Goal: Task Accomplishment & Management: Manage account settings

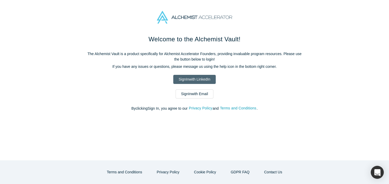
click at [206, 77] on link "Sign In with LinkedIn" at bounding box center [194, 79] width 42 height 9
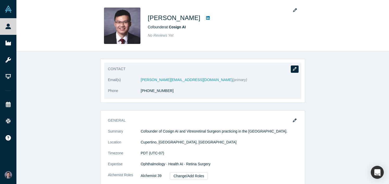
click at [296, 68] on icon "button" at bounding box center [295, 69] width 4 height 4
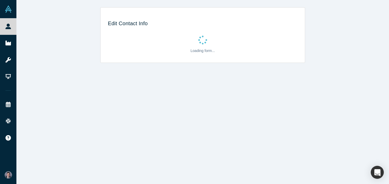
select select "US"
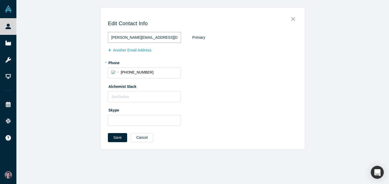
click at [151, 40] on input "l.cai@umiami.edu" at bounding box center [144, 37] width 73 height 11
type input "louiezcai@gmail.com"
click at [108, 133] on button "Save" at bounding box center [117, 137] width 19 height 9
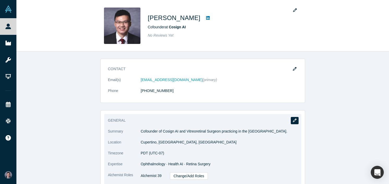
click at [295, 120] on icon "button" at bounding box center [295, 121] width 4 height 4
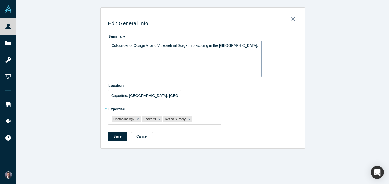
click at [116, 46] on span "Cofounder of Cosign AI and Vitreoretinal Surgeon practicing in the Bay Area." at bounding box center [184, 45] width 147 height 4
click at [170, 46] on span "I am a co-founder of Cosign AI and Vitreoretinal Surgeon practicing in the Bay …" at bounding box center [170, 48] width 119 height 10
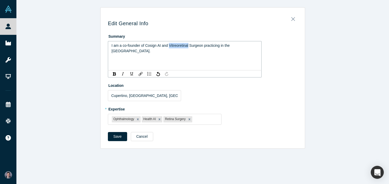
click at [170, 46] on span "I am a co-founder of Cosign AI and Vitreoretinal Surgeon practicing in the Bay …" at bounding box center [170, 48] width 119 height 10
click at [220, 47] on span "I am a co-founder of Cosign AI and a practicing vitreoretinal Surgeon practicin…" at bounding box center [180, 48] width 139 height 10
click at [211, 51] on div "I am a co-founder of Cosign AI and a practicing vitreoretinal surgeon practicin…" at bounding box center [184, 48] width 147 height 11
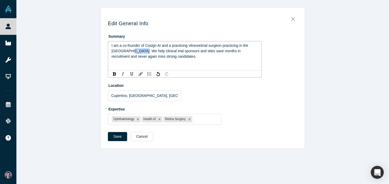
drag, startPoint x: 121, startPoint y: 51, endPoint x: 134, endPoint y: 52, distance: 12.8
click at [134, 52] on span "I am a co-founder of Cosign AI and a practicing vitreoretinal surgeon practicin…" at bounding box center [180, 50] width 138 height 15
click at [176, 51] on span "I am a co-founder of Cosign AI and a practicing vitreoretinal surgeon practicin…" at bounding box center [180, 50] width 138 height 15
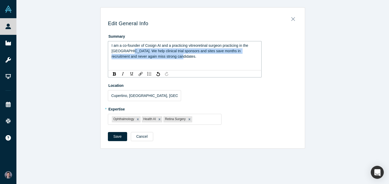
drag, startPoint x: 204, startPoint y: 55, endPoint x: 122, endPoint y: 51, distance: 82.4
click at [122, 51] on div "I am a co-founder of Cosign AI and a practicing vitreoretinal surgeon practicin…" at bounding box center [184, 51] width 147 height 16
copy span "We help clinical trial sponsors and sites save months in recruitment and never …"
click at [121, 51] on span "I am a co-founder of Cosign AI and a practicing vitreoretinal surgeon practicin…" at bounding box center [180, 50] width 138 height 15
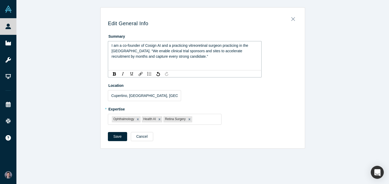
click at [122, 50] on span "I am a co-founder of Cosign AI and a practicing vitreoretinal surgeon practicin…" at bounding box center [180, 50] width 138 height 15
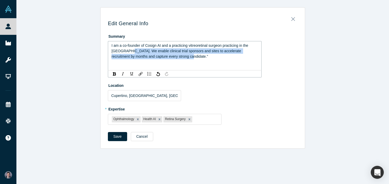
drag, startPoint x: 170, startPoint y: 57, endPoint x: 120, endPoint y: 52, distance: 49.8
click at [120, 52] on div "I am a co-founder of Cosign AI and a practicing vitreoretinal surgeon practicin…" at bounding box center [184, 51] width 147 height 16
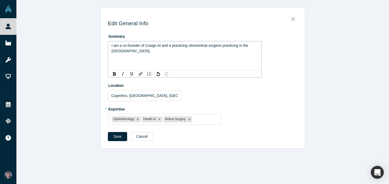
click at [137, 50] on div "I am a co-founder of Cosign AI and a practicing vitreoretinal surgeon practicin…" at bounding box center [184, 48] width 147 height 11
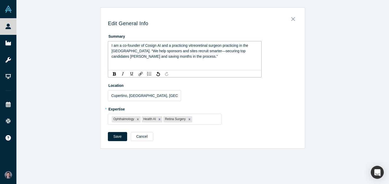
click at [122, 51] on span "I am a co-founder of Cosign AI and a practicing vitreoretinal surgeon practicin…" at bounding box center [180, 50] width 138 height 15
click at [179, 56] on div "I am a co-founder of Cosign AI and a practicing vitreoretinal surgeon practicin…" at bounding box center [184, 51] width 147 height 16
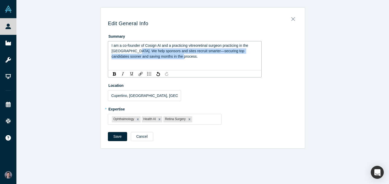
click at [127, 52] on span "I am a co-founder of Cosign AI and a practicing vitreoretinal surgeon practicin…" at bounding box center [180, 50] width 138 height 15
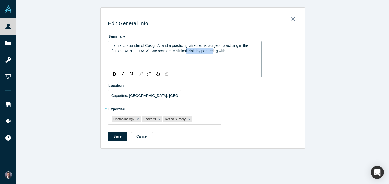
click at [166, 52] on span "I am a co-founder of Cosign AI and a practicing vitreoretinal surgeon practicin…" at bounding box center [180, 48] width 138 height 10
click at [212, 51] on span "I am a co-founder of Cosign AI and a practicing vitreoretinal surgeon practicin…" at bounding box center [180, 50] width 138 height 15
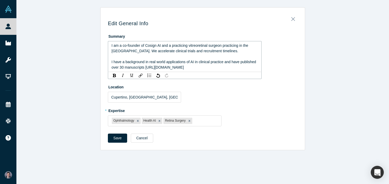
click at [144, 69] on span "I have a background in real world applications of AI in clinical practice and h…" at bounding box center [184, 65] width 146 height 10
click at [175, 69] on span "I have a background in real world applications of AI in clinical practice and h…" at bounding box center [184, 65] width 146 height 10
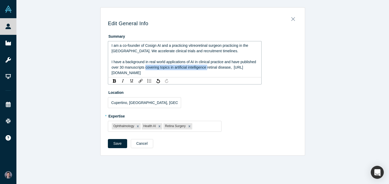
click at [145, 68] on span "I have a background in real world applications of AI in clinical practice and h…" at bounding box center [184, 67] width 146 height 15
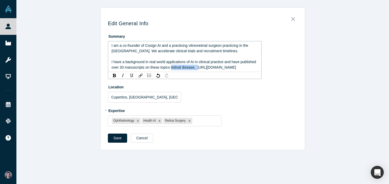
click at [199, 68] on div "I have a background in real world applications of AI in clinical practice and h…" at bounding box center [184, 64] width 147 height 11
click at [198, 70] on div "I have a background in real world applications of AI in clinical practice and h…" at bounding box center [184, 64] width 147 height 11
click at [171, 68] on span "I have a background in real world applications of AI in clinical practice and h…" at bounding box center [184, 65] width 146 height 10
click at [145, 69] on span "I have a background in real world applications of AI in clinical practice and h…" at bounding box center [184, 65] width 146 height 10
click at [205, 70] on div "I have a background in real world applications of AI in clinical practice and h…" at bounding box center [184, 64] width 147 height 11
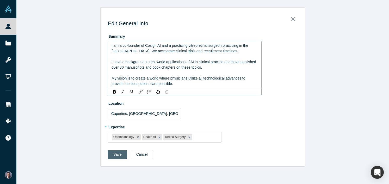
click at [121, 155] on div "Save Cancel" at bounding box center [203, 156] width 190 height 13
click at [123, 51] on span "I am a co-founder of Cosign AI and a practicing vitreoretinal surgeon practicin…" at bounding box center [180, 48] width 138 height 10
click at [160, 52] on span "I am a co-founder of Cosign AI and a practicing vitreoretinal surgeon practicin…" at bounding box center [182, 48] width 143 height 10
click at [229, 52] on div "I am a co-founder of Cosign AI and a practicing vitreoretinal surgeon practicin…" at bounding box center [184, 48] width 147 height 11
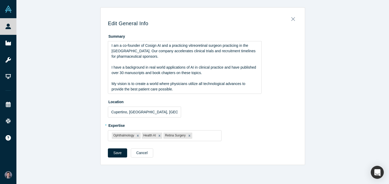
click at [121, 160] on div "Save Cancel" at bounding box center [203, 155] width 190 height 13
click at [120, 159] on div "Save Cancel" at bounding box center [203, 155] width 190 height 13
click at [118, 156] on button "Save" at bounding box center [117, 153] width 19 height 9
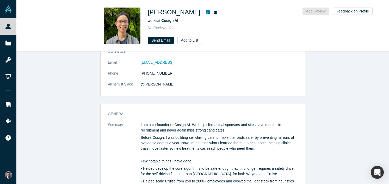
scroll to position [61, 0]
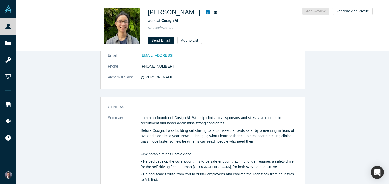
drag, startPoint x: 234, startPoint y: 123, endPoint x: 194, endPoint y: 119, distance: 40.8
click at [194, 119] on p "I am a co-founder of Cosign AI. We help clinical trial sponsors and sites save …" at bounding box center [219, 120] width 157 height 11
copy p "We help clinical trial sponsors and sites save months in recruitment and never …"
